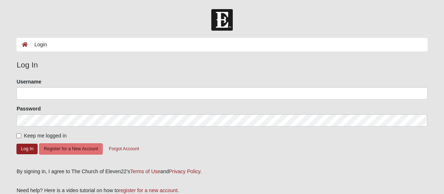
click at [88, 43] on ol "Login" at bounding box center [221, 45] width 411 height 14
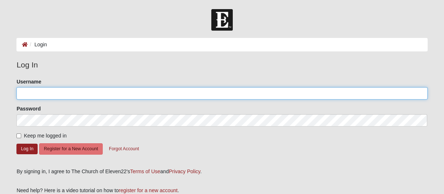
click at [50, 95] on input "Username" at bounding box center [221, 93] width 411 height 12
type input "[EMAIL_ADDRESS][DOMAIN_NAME]"
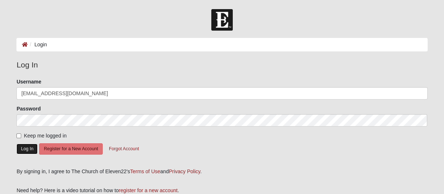
click at [33, 149] on button "Log In" at bounding box center [26, 149] width 21 height 11
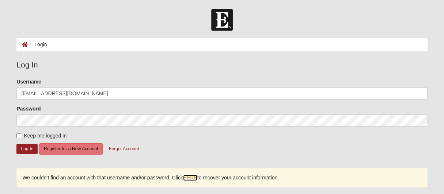
click at [187, 177] on link "HERE" at bounding box center [190, 178] width 14 height 6
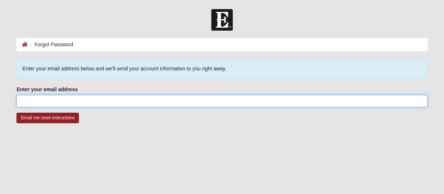
click at [72, 99] on input "Enter your email address" at bounding box center [221, 101] width 411 height 12
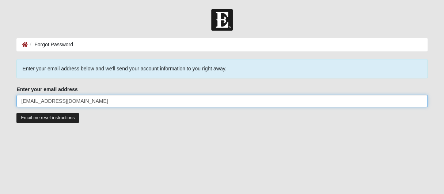
type input "[EMAIL_ADDRESS][DOMAIN_NAME]"
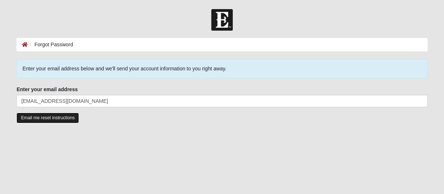
click at [66, 114] on input "Email me reset instructions" at bounding box center [47, 118] width 62 height 11
